Goal: Task Accomplishment & Management: Manage account settings

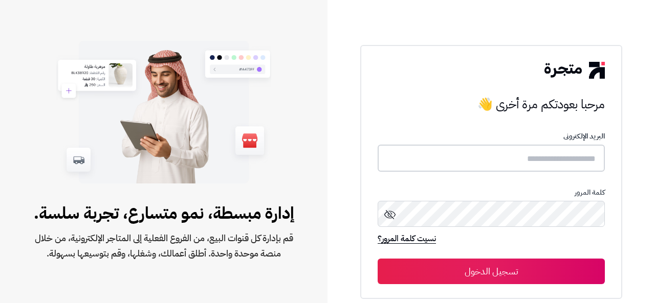
click at [480, 159] on input "text" at bounding box center [490, 158] width 227 height 27
type input "**********"
click at [377, 259] on button "تسجيل الدخول" at bounding box center [490, 272] width 227 height 26
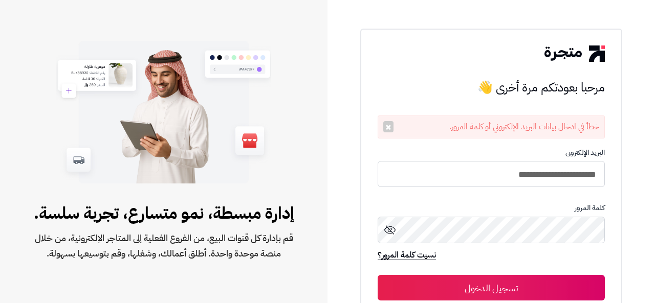
click at [516, 285] on button "تسجيل الدخول" at bounding box center [490, 288] width 227 height 26
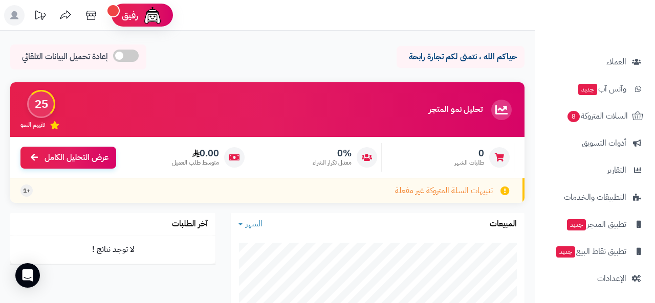
scroll to position [313, 0]
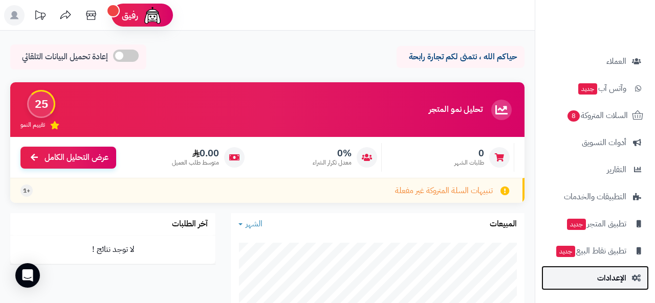
click at [604, 276] on span "الإعدادات" at bounding box center [611, 278] width 29 height 14
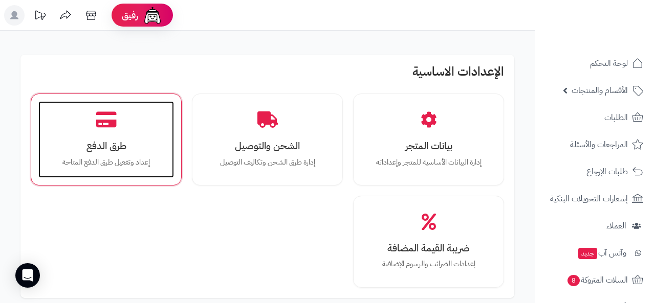
click at [116, 128] on icon at bounding box center [106, 120] width 20 height 18
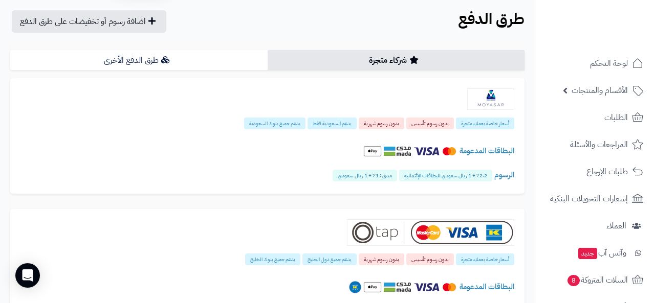
scroll to position [31, 0]
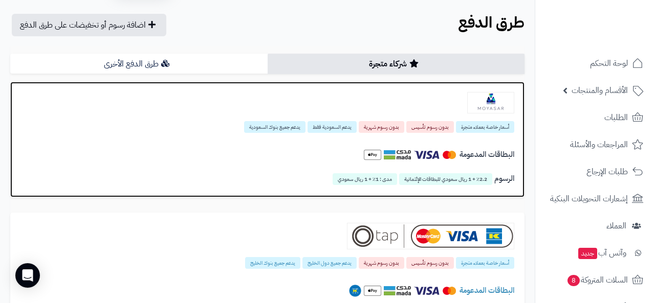
click at [317, 149] on h4 "البطاقات المدعومة" at bounding box center [266, 155] width 493 height 18
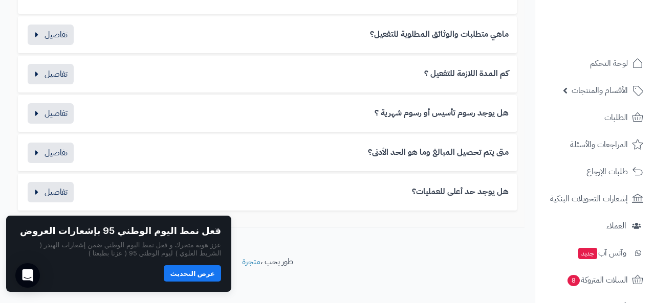
scroll to position [715, 0]
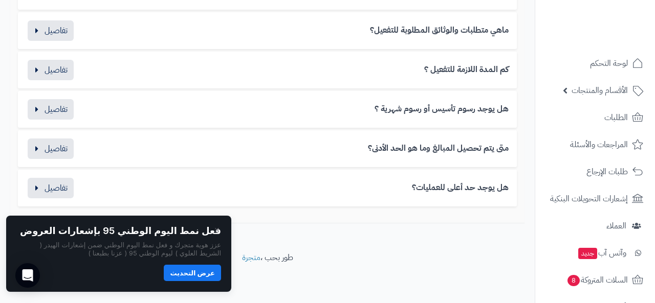
click at [194, 274] on button "عرض التحديث" at bounding box center [192, 273] width 57 height 16
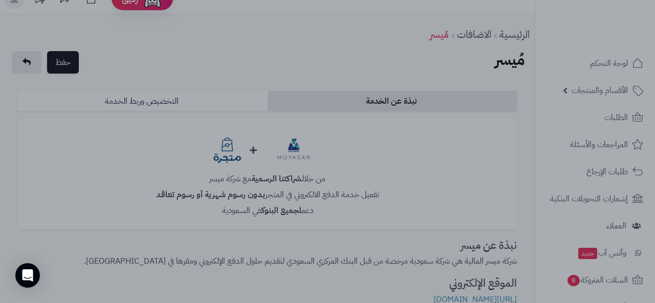
scroll to position [0, 0]
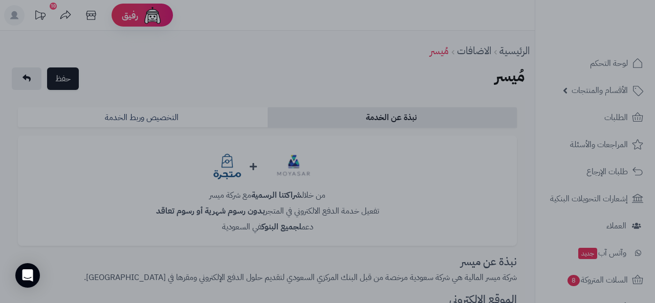
click at [349, 34] on div at bounding box center [327, 151] width 655 height 303
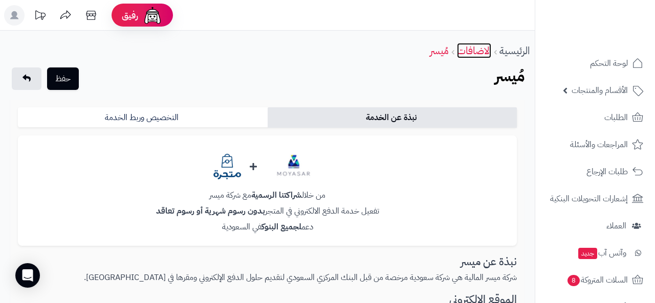
click at [479, 50] on link "الاضافات" at bounding box center [474, 50] width 34 height 15
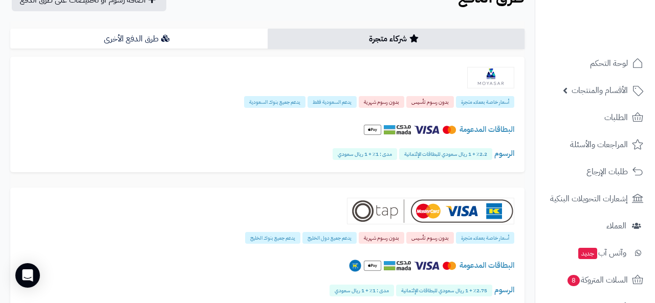
scroll to position [75, 0]
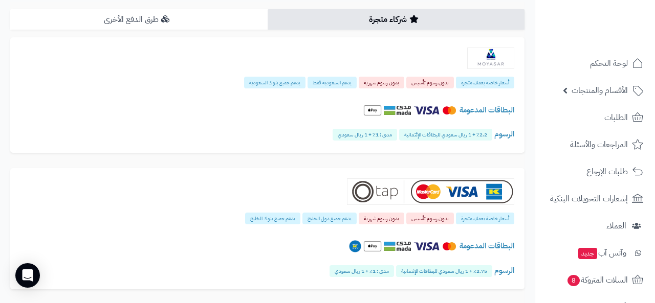
click at [208, 24] on link "طرق الدفع الأخرى" at bounding box center [138, 19] width 257 height 20
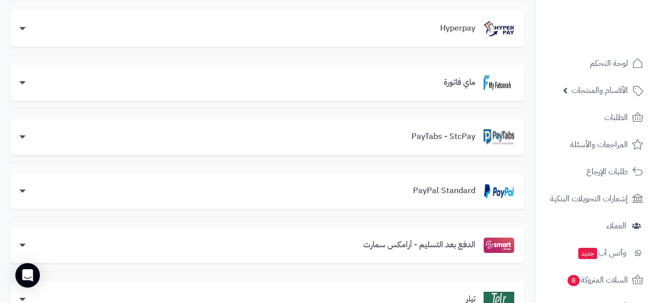
scroll to position [0, 0]
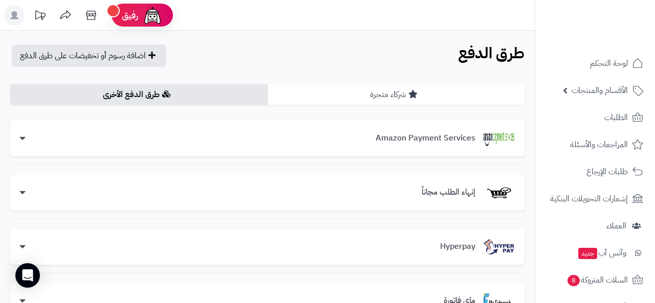
click at [409, 98] on icon at bounding box center [412, 94] width 9 height 8
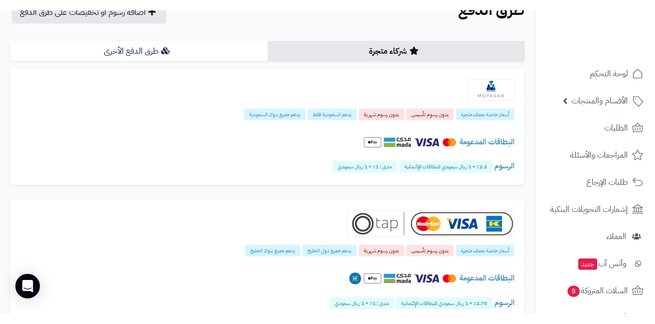
scroll to position [61, 0]
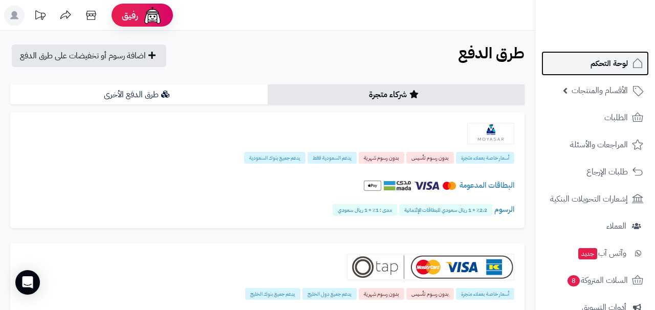
click at [603, 70] on span "لوحة التحكم" at bounding box center [608, 63] width 37 height 14
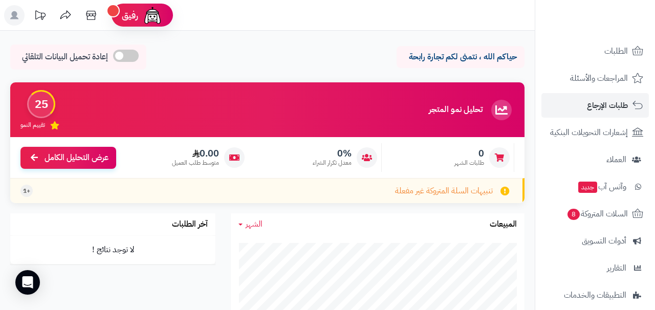
scroll to position [159, 0]
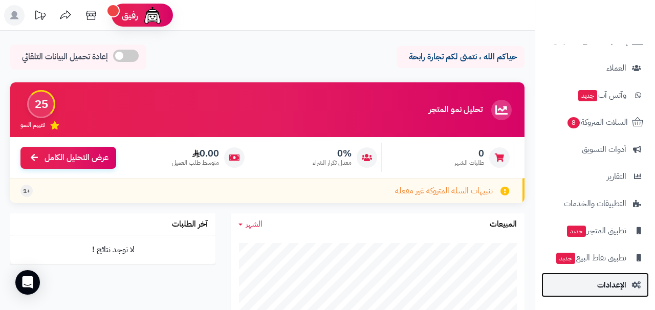
click at [605, 281] on span "الإعدادات" at bounding box center [611, 285] width 29 height 14
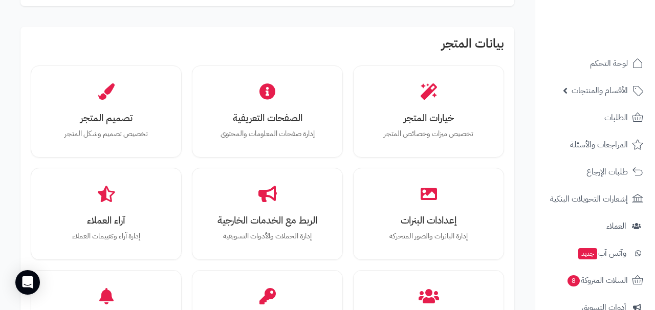
scroll to position [328, 0]
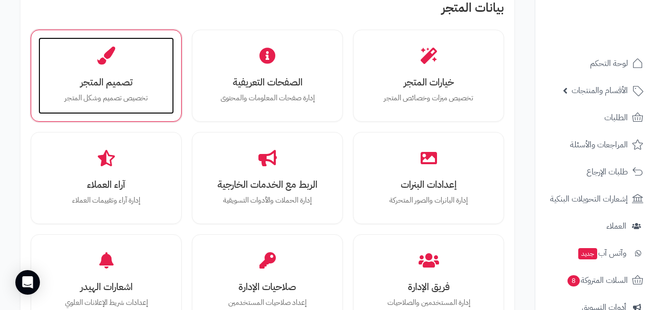
click at [141, 78] on h3 "تصميم المتجر" at bounding box center [106, 82] width 115 height 11
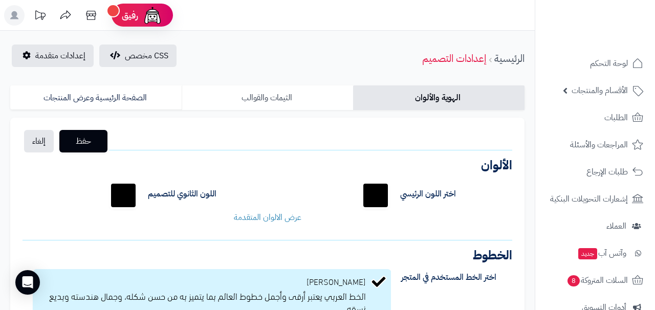
click at [277, 96] on link "الثيمات والقوالب" at bounding box center [267, 97] width 171 height 25
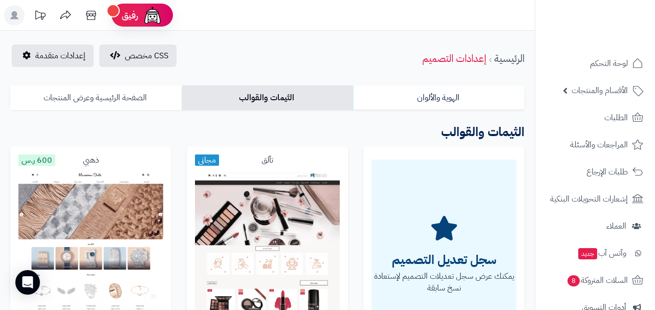
click at [139, 91] on link "الصفحة الرئيسية وعرض المنتجات" at bounding box center [95, 97] width 171 height 25
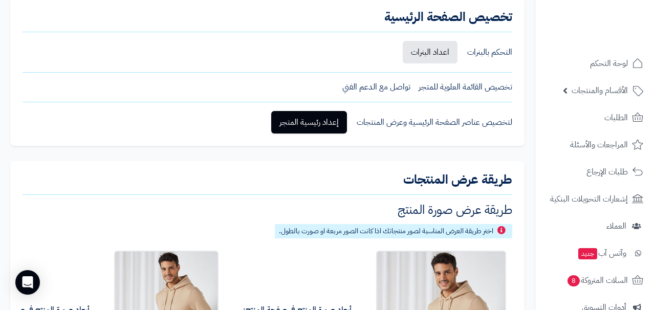
scroll to position [164, 0]
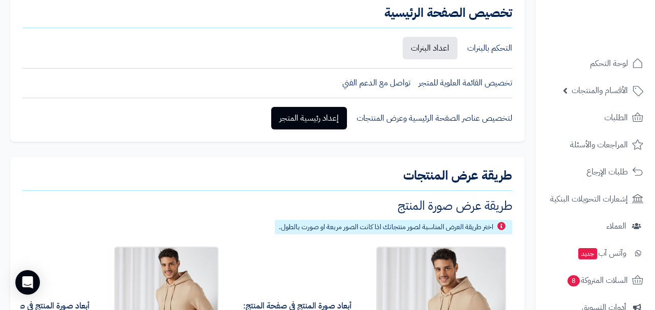
click at [420, 78] on div "تخصيص القائمة العلوية للمتجر" at bounding box center [465, 83] width 94 height 12
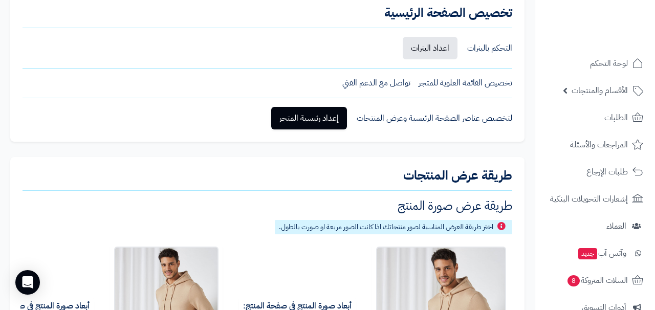
click at [420, 78] on div "تخصيص القائمة العلوية للمتجر" at bounding box center [465, 83] width 94 height 12
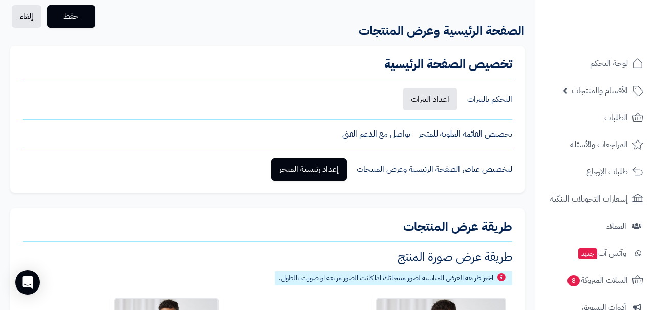
scroll to position [0, 0]
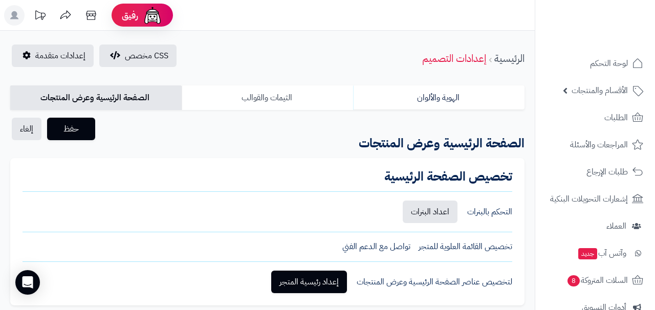
click at [273, 95] on link "الثيمات والقوالب" at bounding box center [267, 97] width 171 height 25
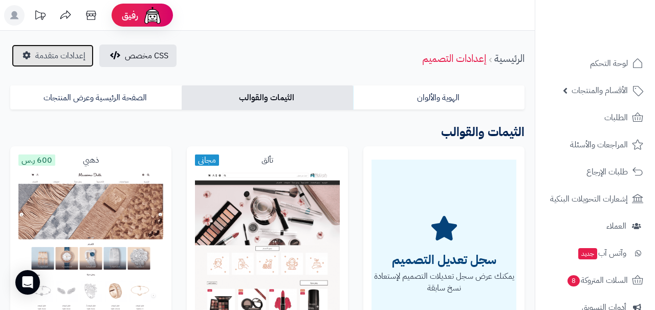
click at [63, 53] on span "إعدادات متقدمة" at bounding box center [60, 56] width 50 height 12
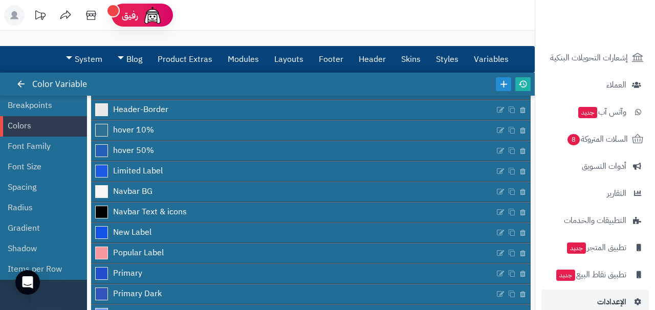
scroll to position [159, 0]
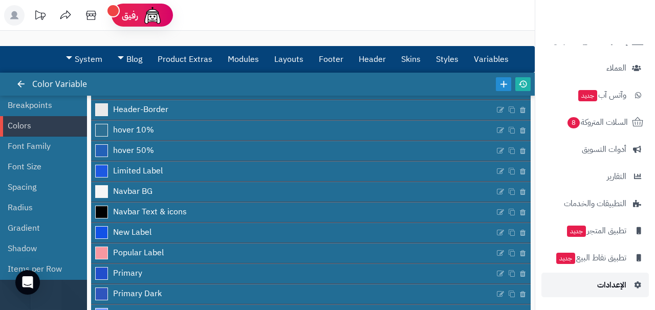
click at [615, 283] on span "الإعدادات" at bounding box center [611, 285] width 29 height 14
